Goal: Task Accomplishment & Management: Manage account settings

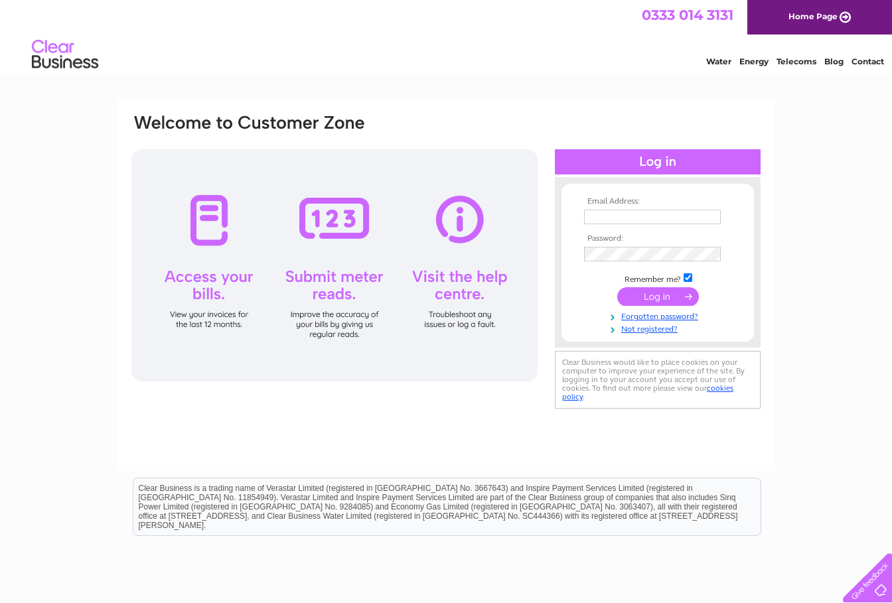
type input "Keith.Farquharson@severnballvalves.co.uk"
click at [668, 295] on input "submit" at bounding box center [658, 296] width 82 height 19
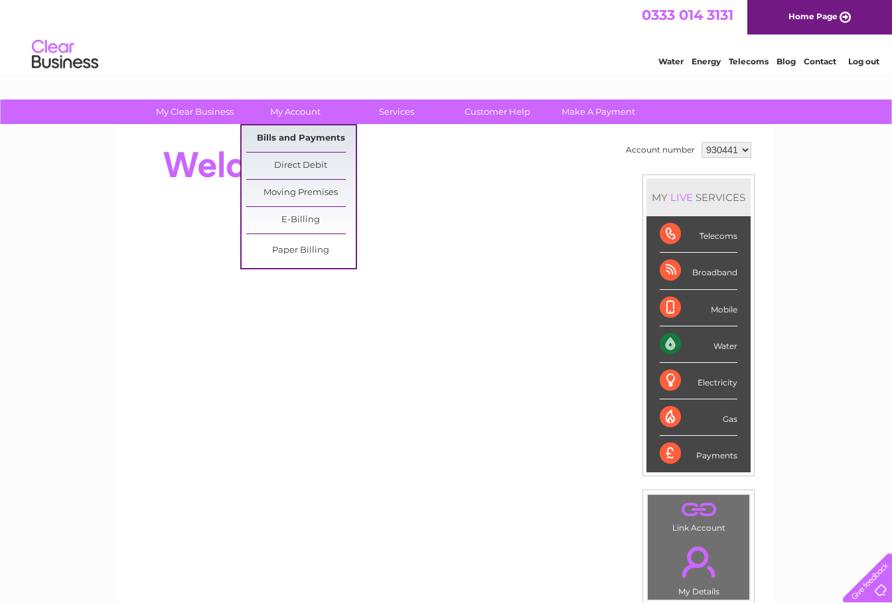
click at [298, 139] on link "Bills and Payments" at bounding box center [301, 138] width 110 height 27
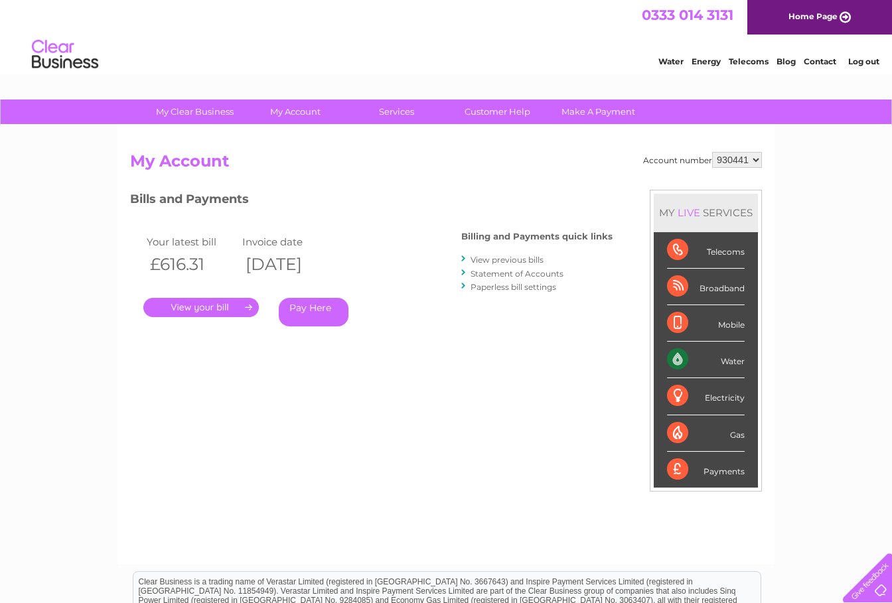
click at [222, 311] on link "." at bounding box center [200, 307] width 115 height 19
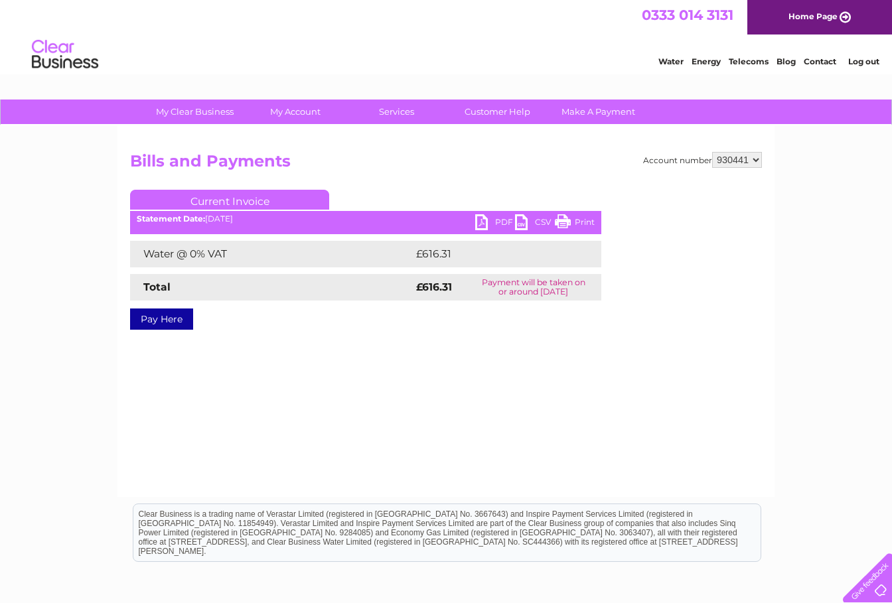
click at [478, 219] on link "PDF" at bounding box center [495, 223] width 40 height 19
click at [862, 60] on link "Log out" at bounding box center [863, 61] width 31 height 10
